Goal: Information Seeking & Learning: Check status

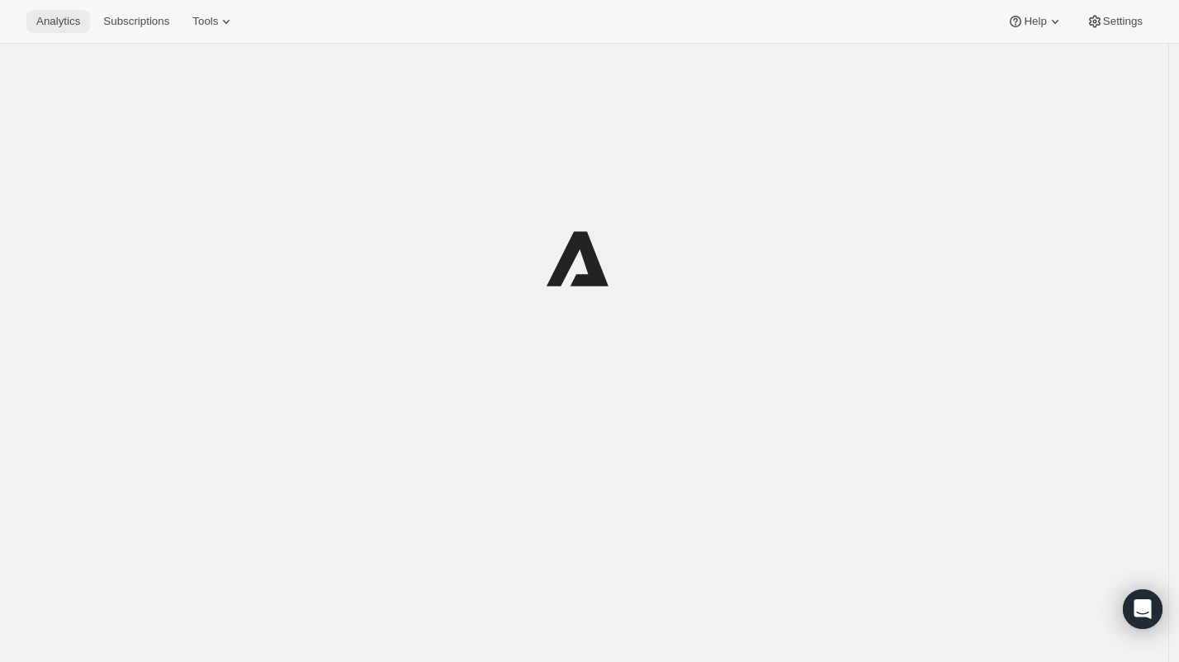
click at [43, 32] on button "Analytics" at bounding box center [58, 21] width 64 height 23
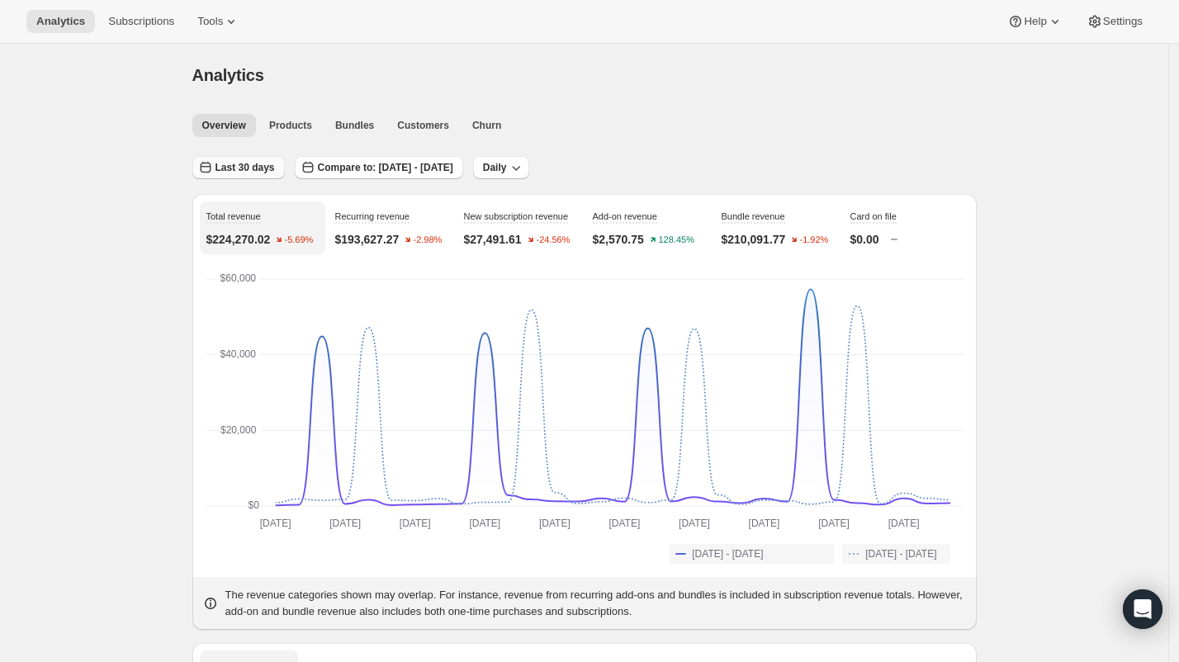
click at [244, 176] on button "Last 30 days" at bounding box center [238, 167] width 92 height 23
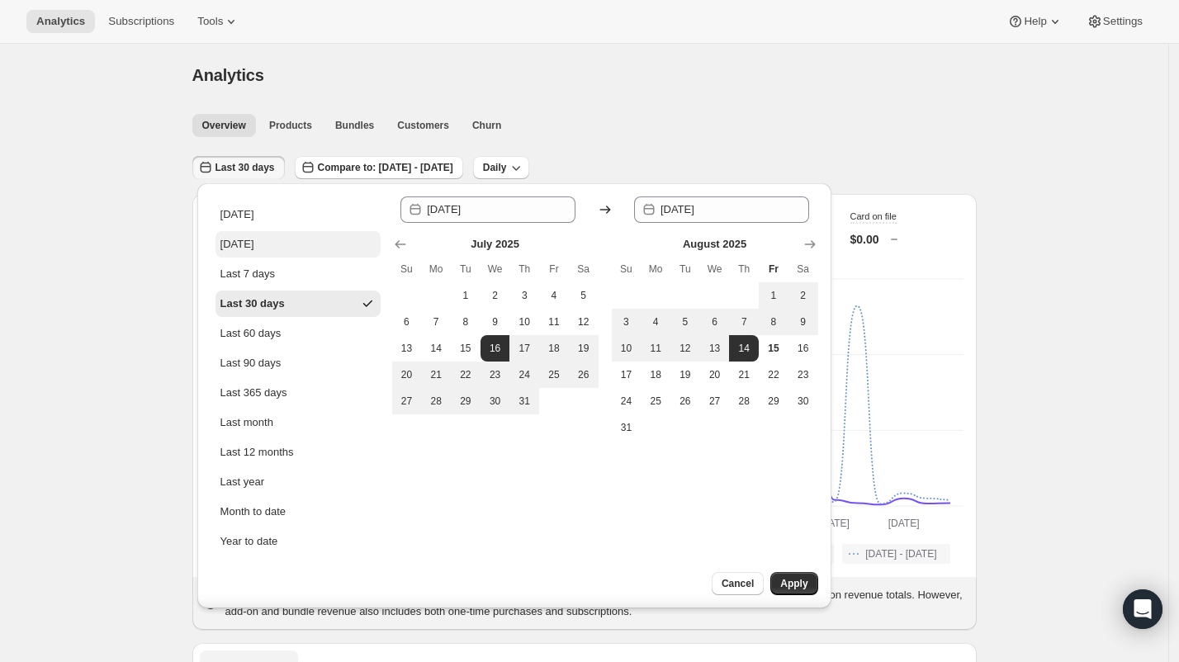
click at [293, 239] on button "[DATE]" at bounding box center [297, 244] width 165 height 26
type input "[DATE]"
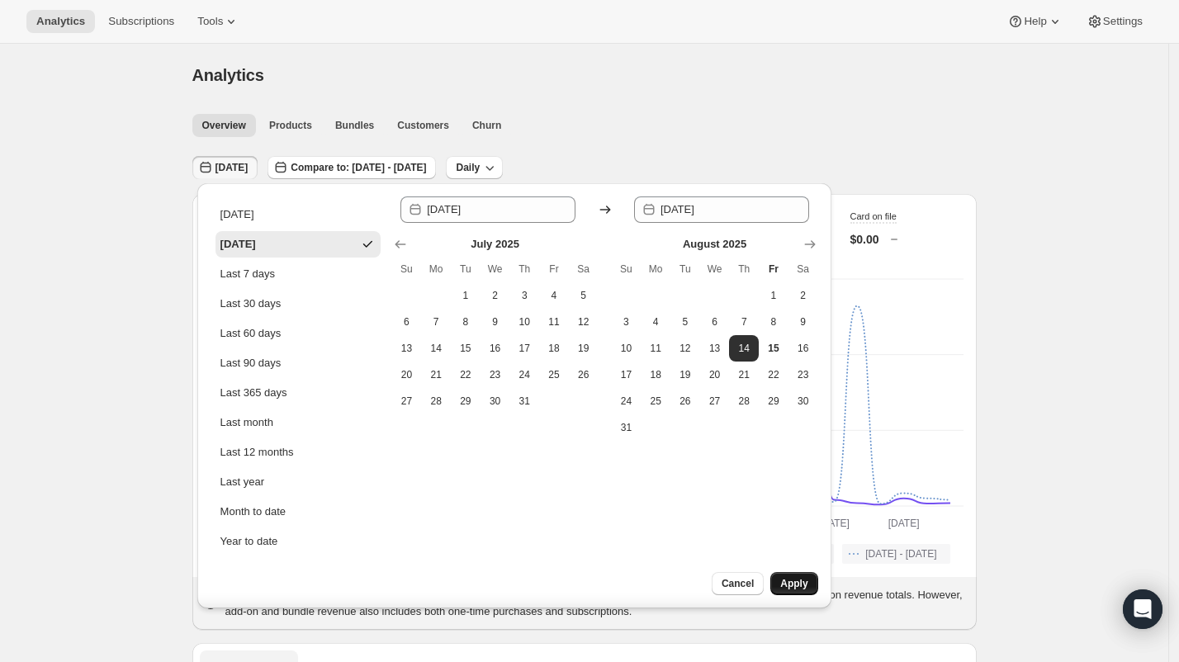
click at [789, 586] on span "Apply" at bounding box center [793, 583] width 27 height 13
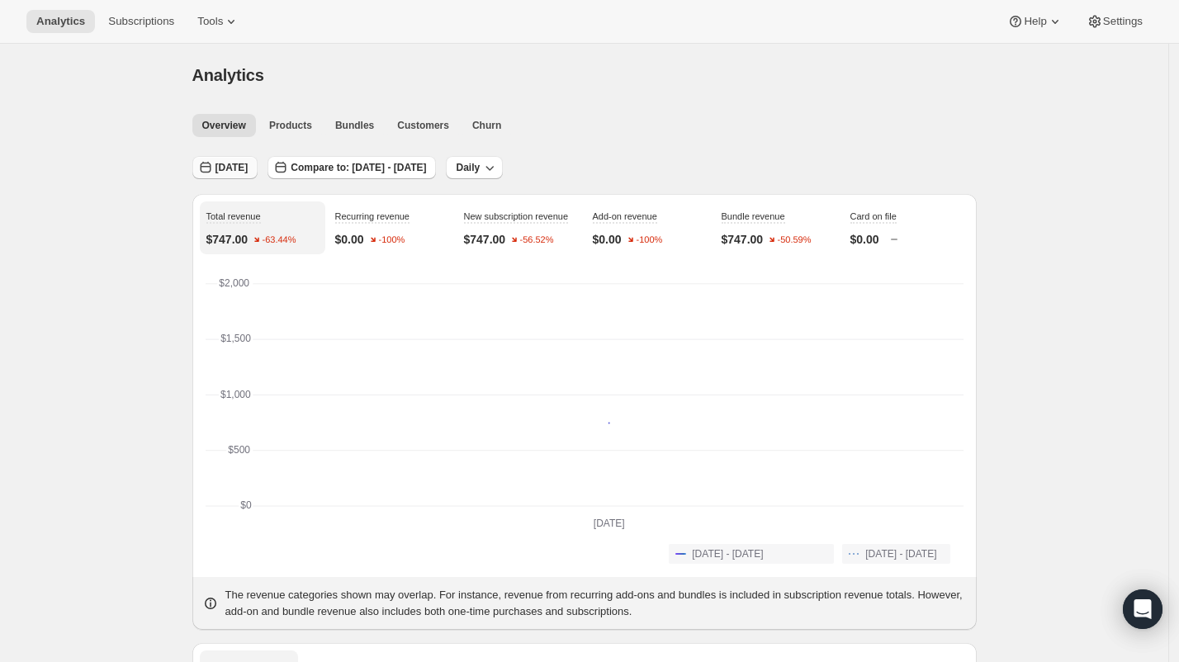
click at [228, 160] on button "[DATE]" at bounding box center [225, 167] width 66 height 23
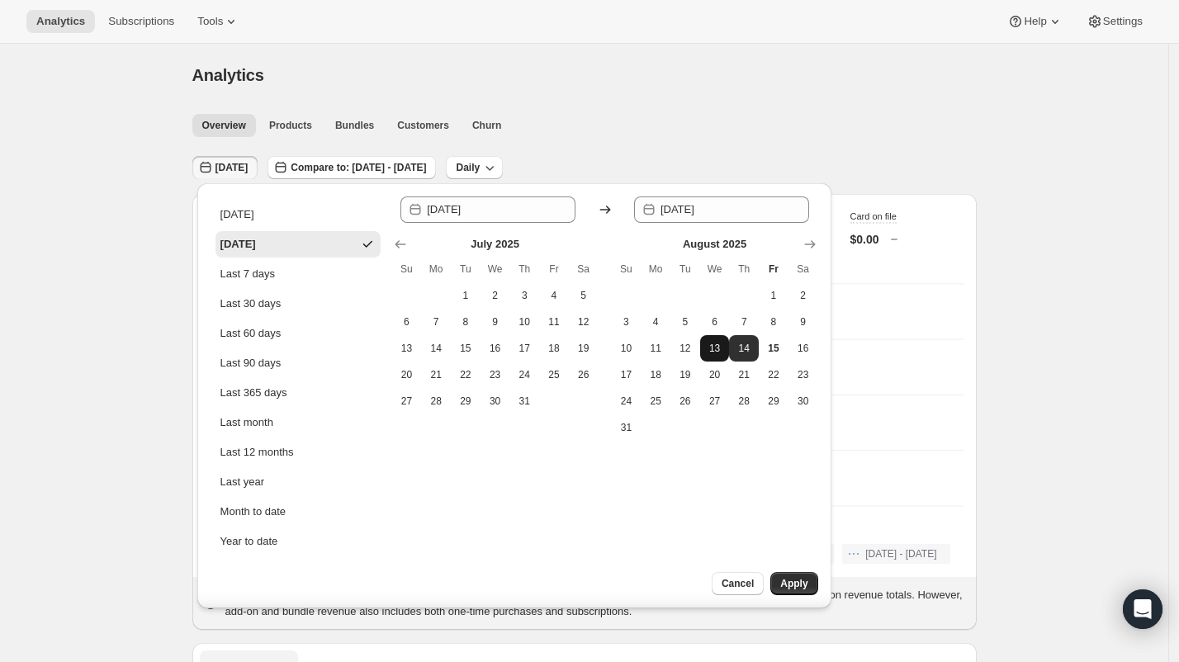
click at [707, 349] on span "13" at bounding box center [715, 348] width 17 height 13
type input "[DATE]"
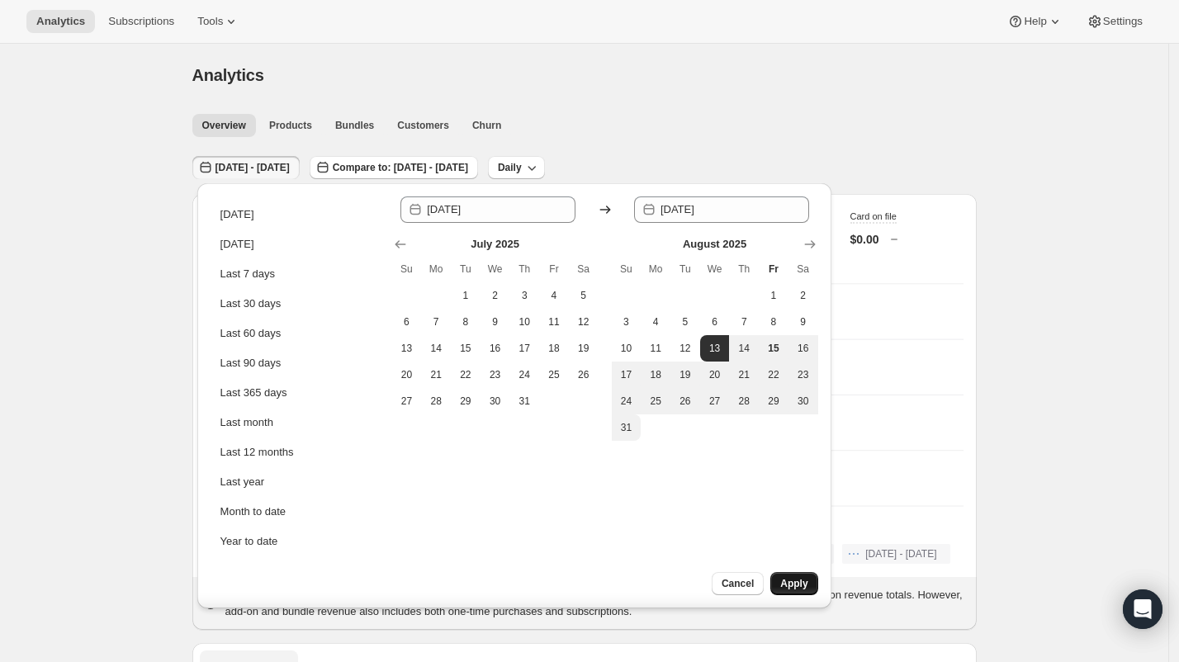
click at [781, 589] on span "Apply" at bounding box center [793, 583] width 27 height 13
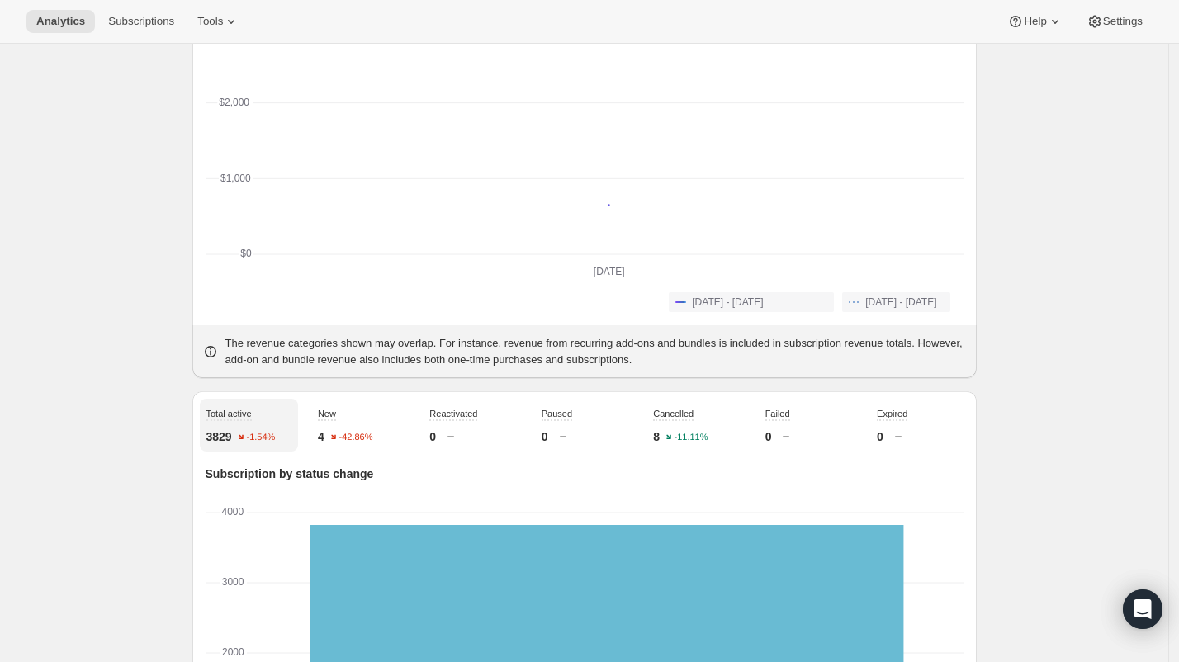
scroll to position [150, 0]
